Goal: Navigation & Orientation: Find specific page/section

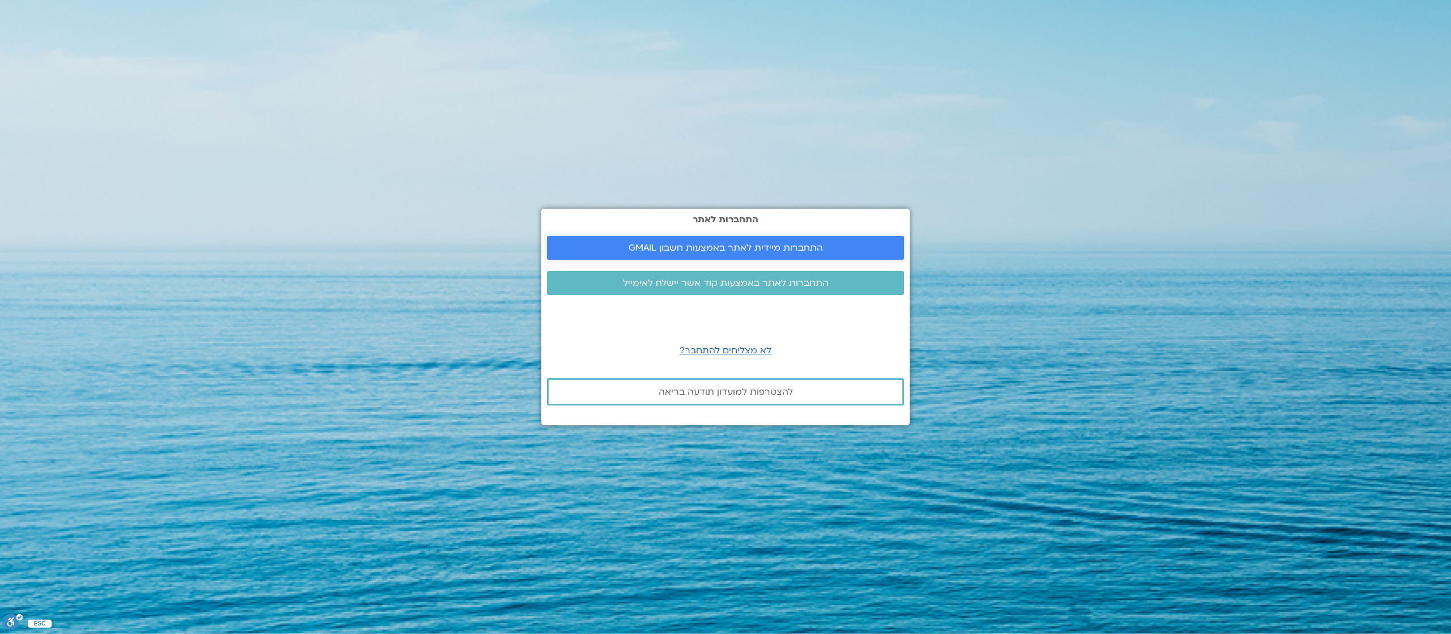
click at [787, 243] on span "התחברות מיידית לאתר באמצעות חשבון GMAIL" at bounding box center [726, 248] width 194 height 10
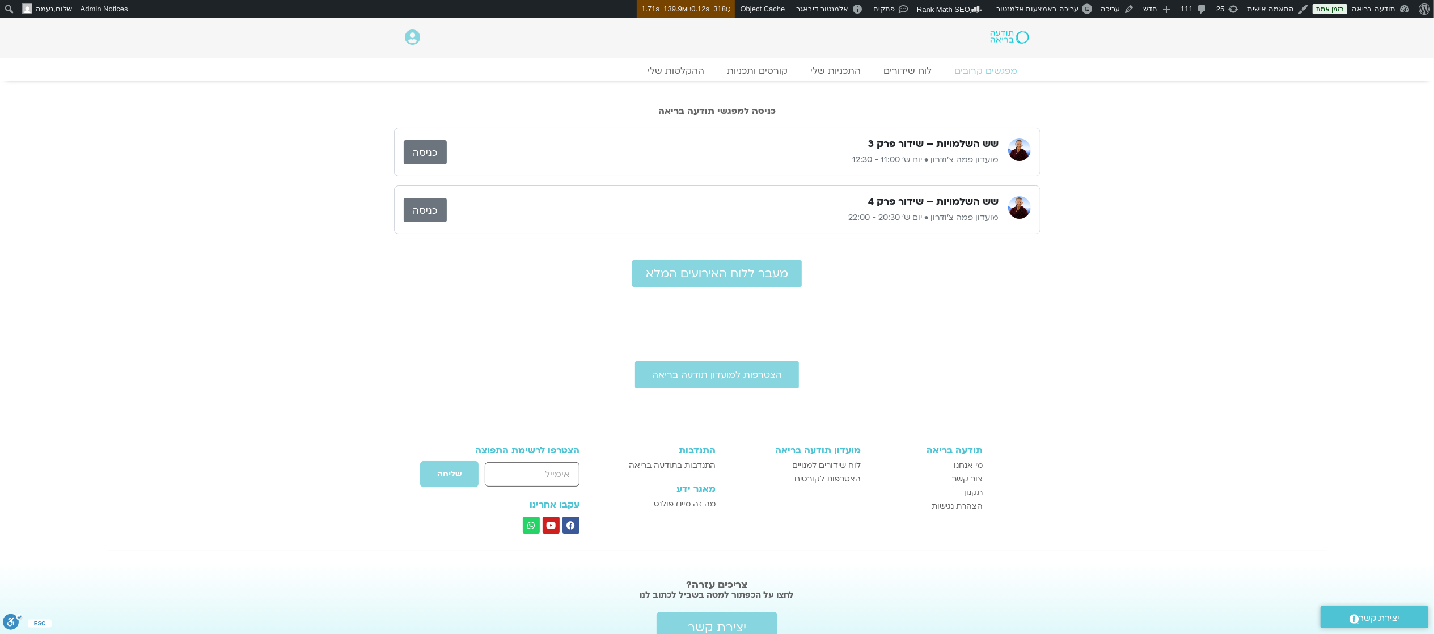
click at [425, 150] on link "כניסה" at bounding box center [425, 152] width 43 height 24
